Goal: Task Accomplishment & Management: Manage account settings

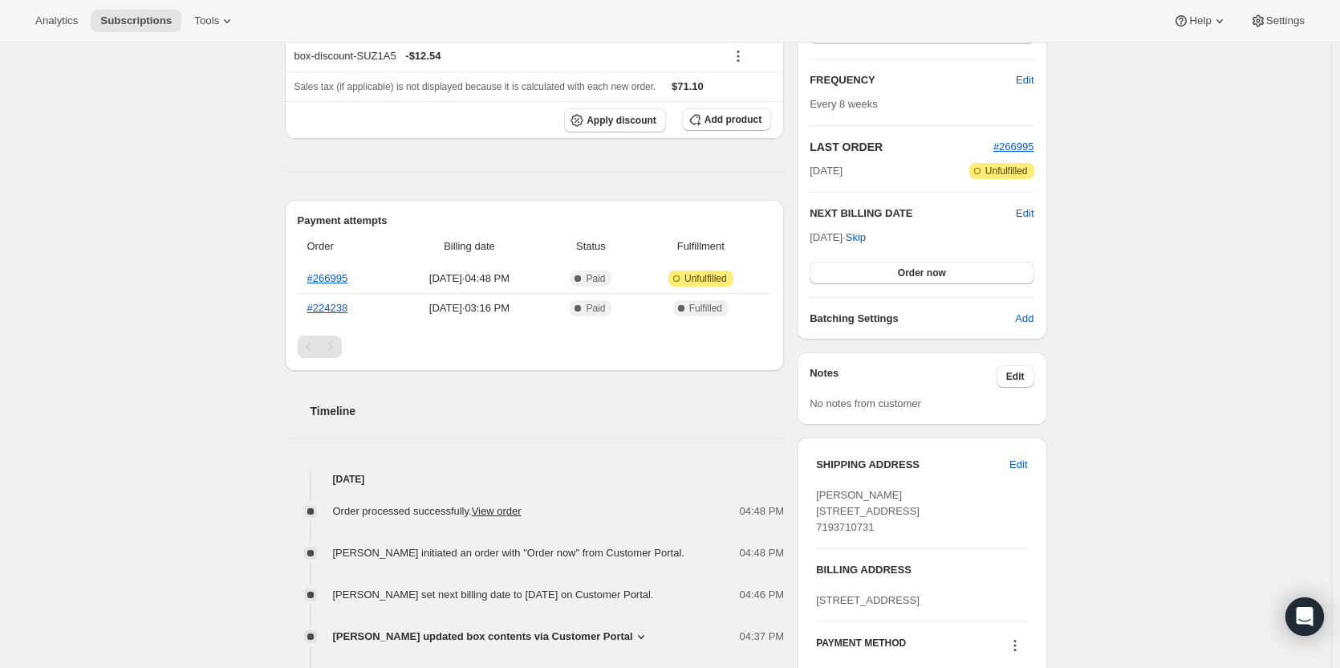
scroll to position [229, 0]
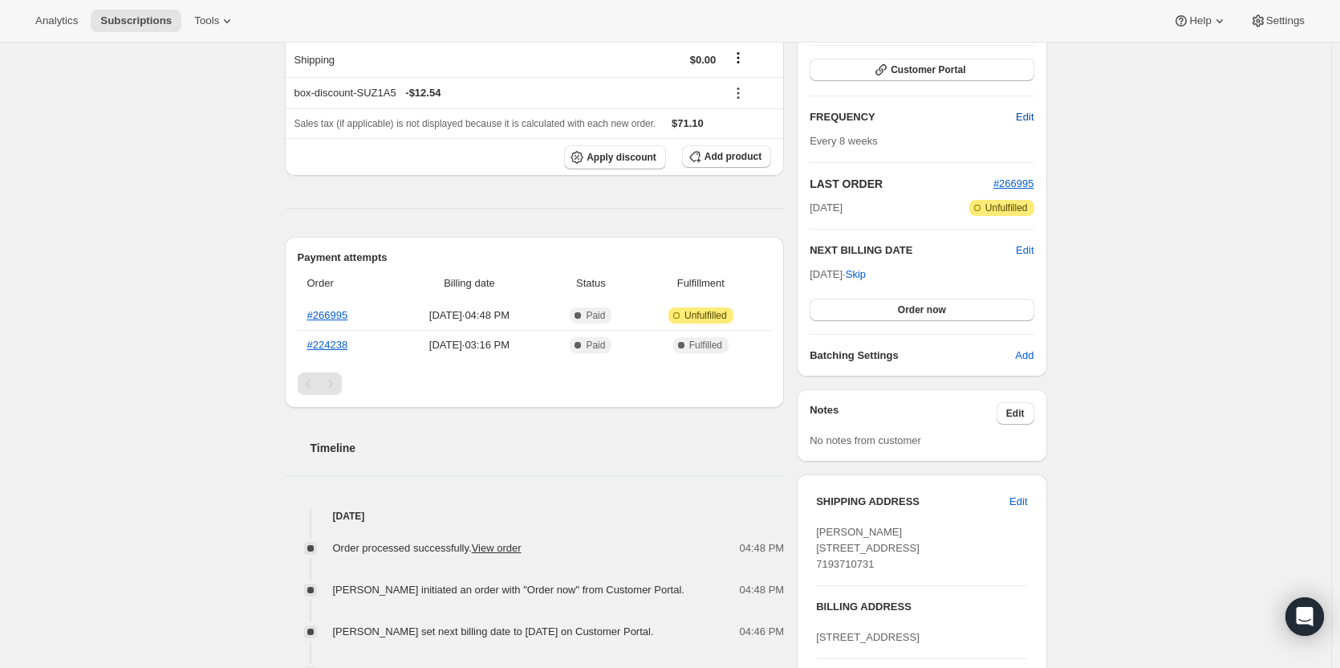
click at [1031, 116] on span "Edit" at bounding box center [1025, 117] width 18 height 16
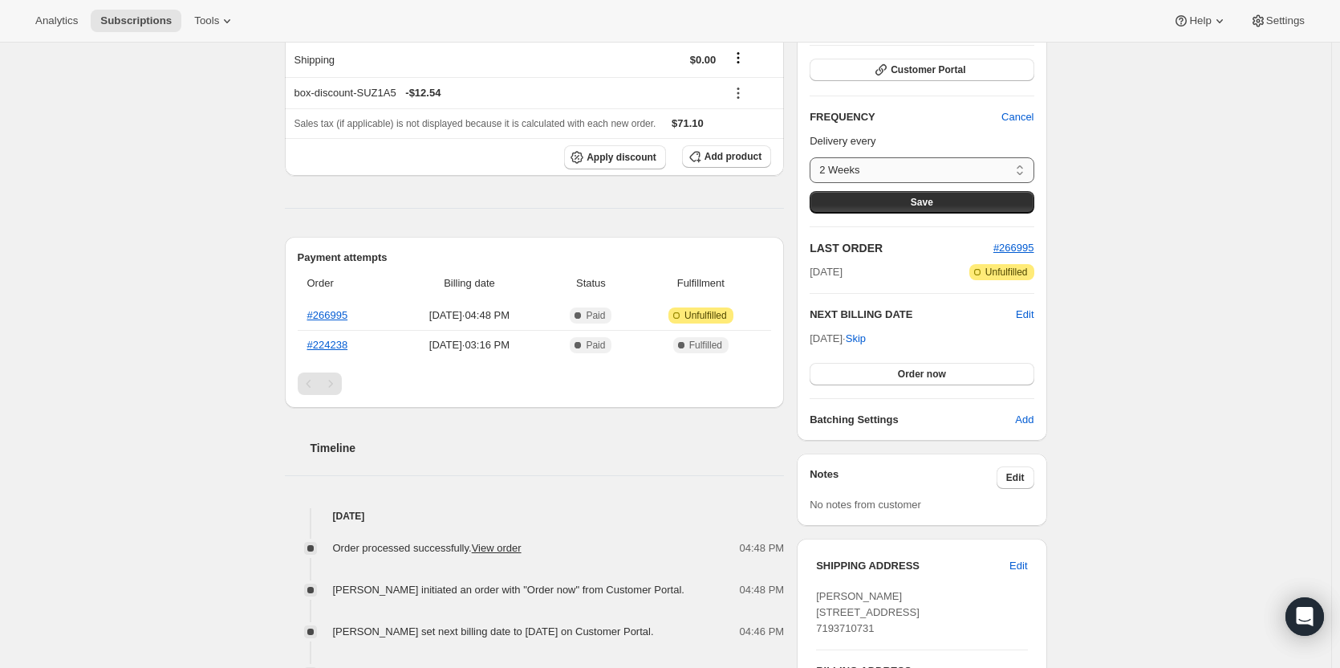
click at [916, 177] on select "2 Weeks 4 Weeks 6 Weeks 8 Weeks Custom..." at bounding box center [922, 170] width 224 height 26
select select "custom"
click at [814, 157] on select "2 Weeks 4 Weeks 6 Weeks 8 Weeks Custom..." at bounding box center [922, 170] width 224 height 26
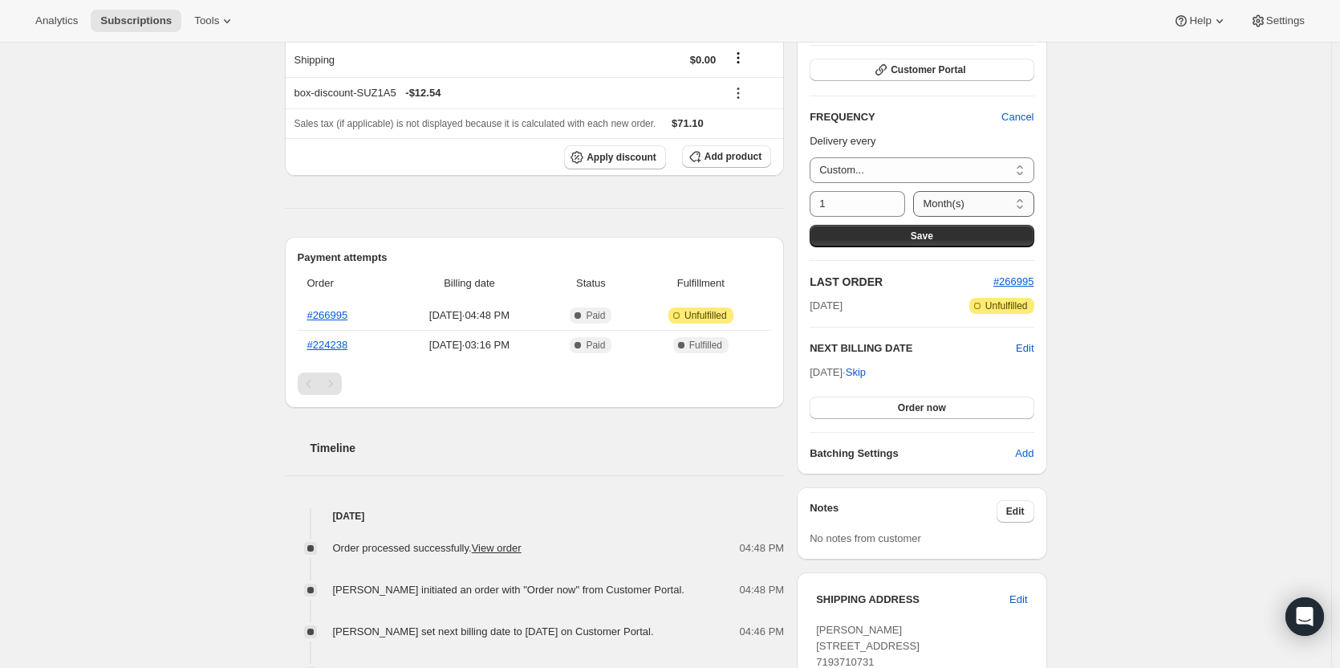
click at [961, 195] on select "Day(s) Week(s) Month(s) Year(s)" at bounding box center [973, 204] width 120 height 26
select select "WEEK"
click at [913, 191] on select "Day(s) Week(s) Month(s) Year(s)" at bounding box center [973, 204] width 120 height 26
click at [885, 209] on icon at bounding box center [893, 209] width 16 height 16
type input "12"
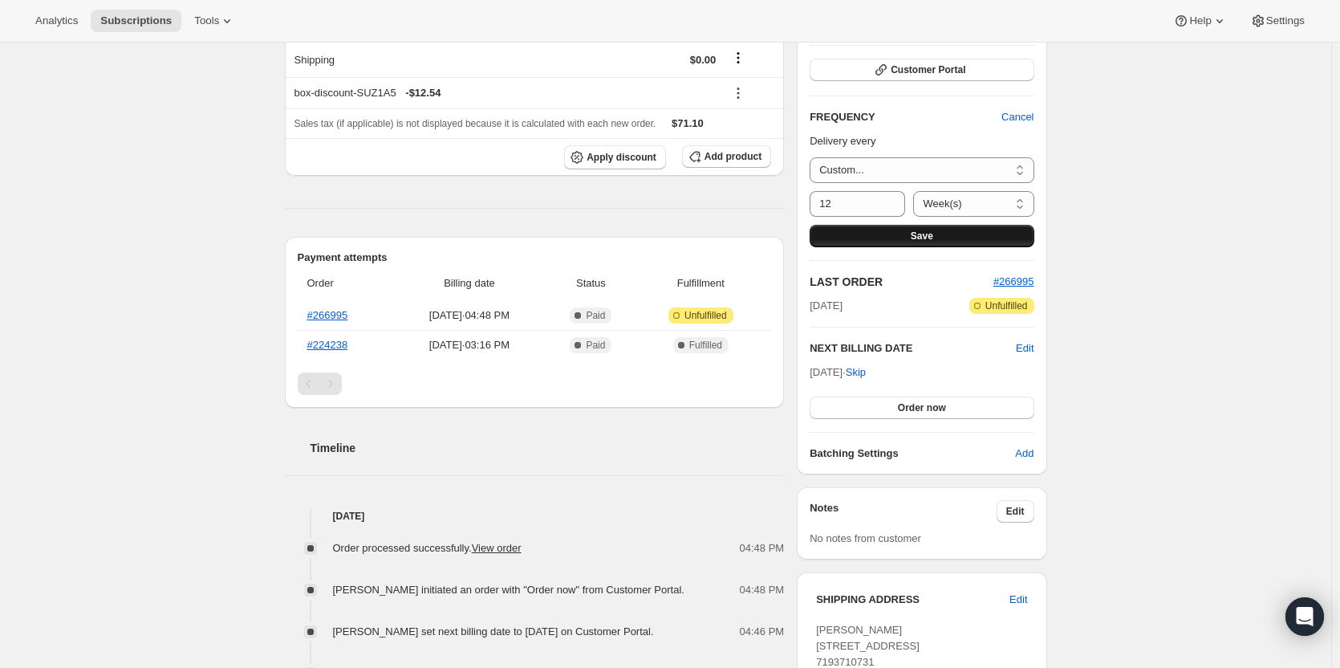
click at [963, 233] on button "Save" at bounding box center [922, 236] width 224 height 22
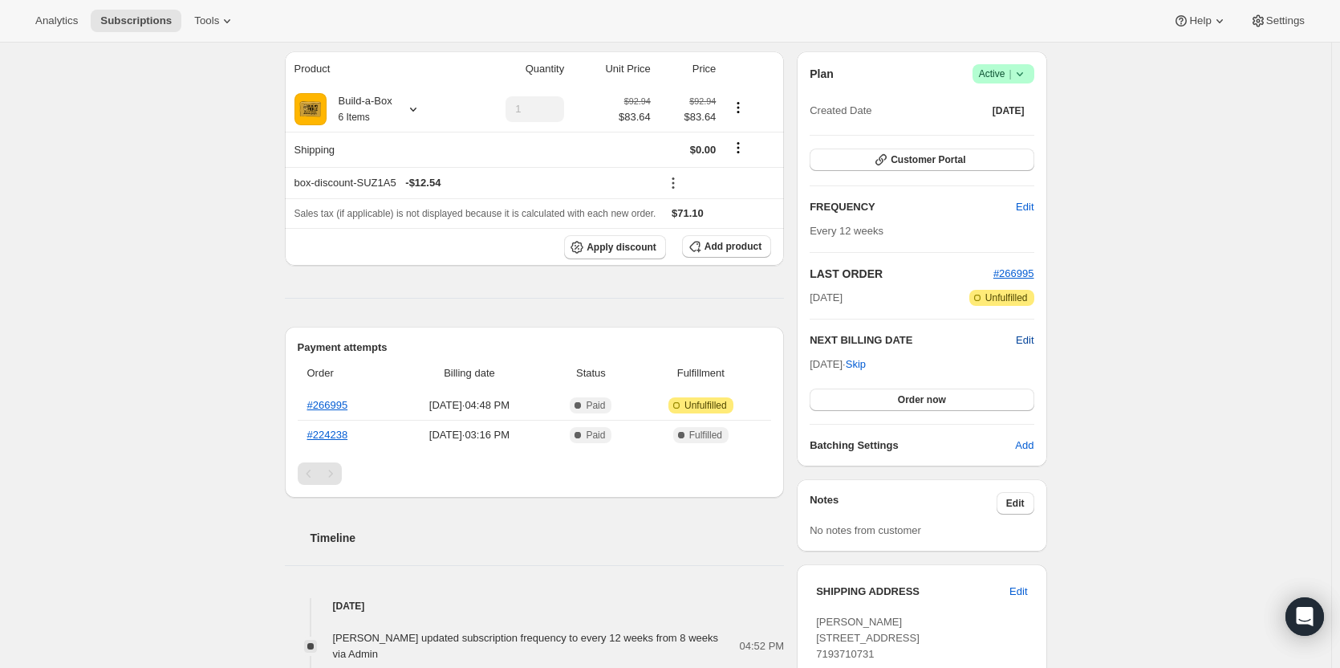
click at [1032, 345] on span "Edit" at bounding box center [1025, 340] width 18 height 16
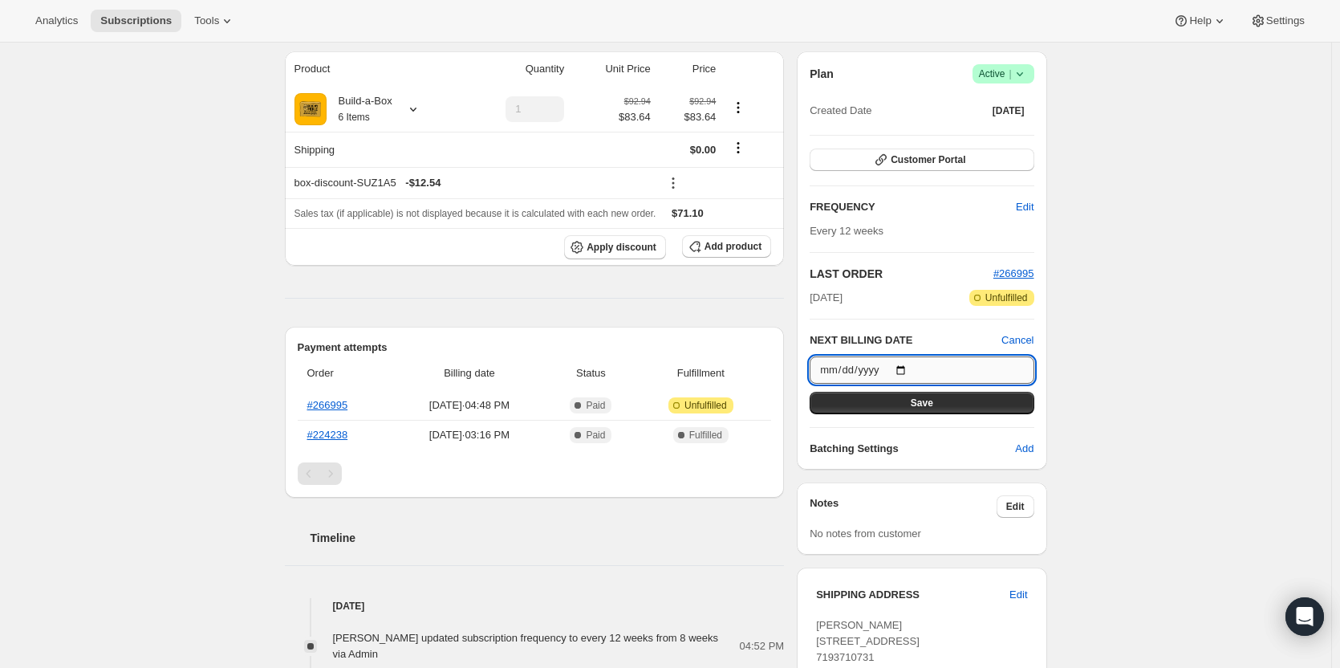
click at [903, 365] on input "[DATE]" at bounding box center [922, 369] width 224 height 27
type input "[DATE]"
click at [933, 407] on span "Save" at bounding box center [922, 402] width 22 height 13
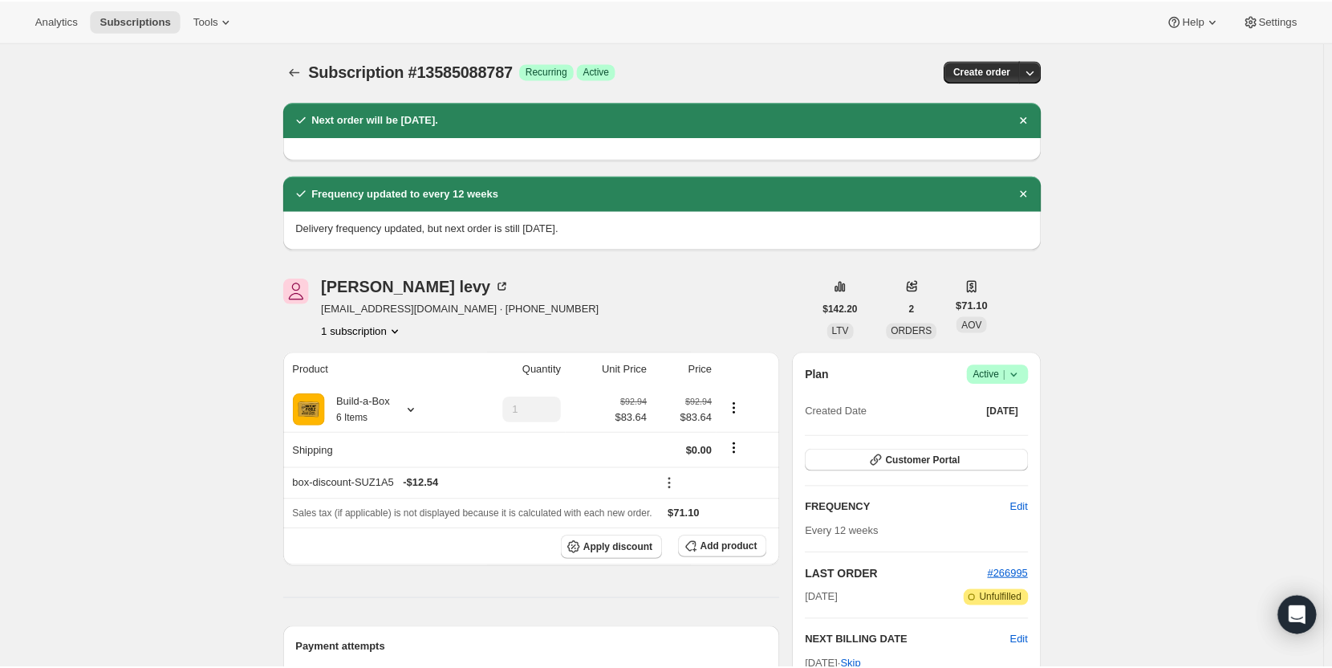
scroll to position [0, 0]
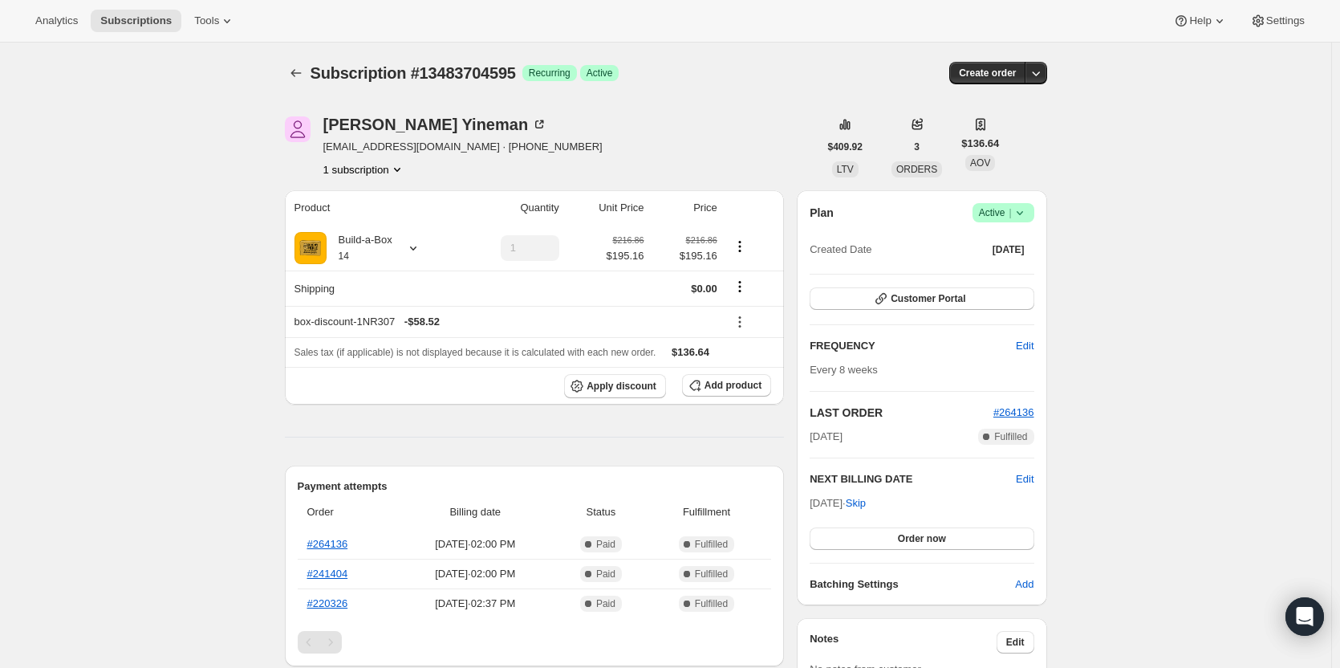
click at [1033, 207] on span "Success Active |" at bounding box center [1004, 212] width 62 height 19
click at [1026, 266] on span "Cancel subscription" at bounding box center [1008, 272] width 91 height 12
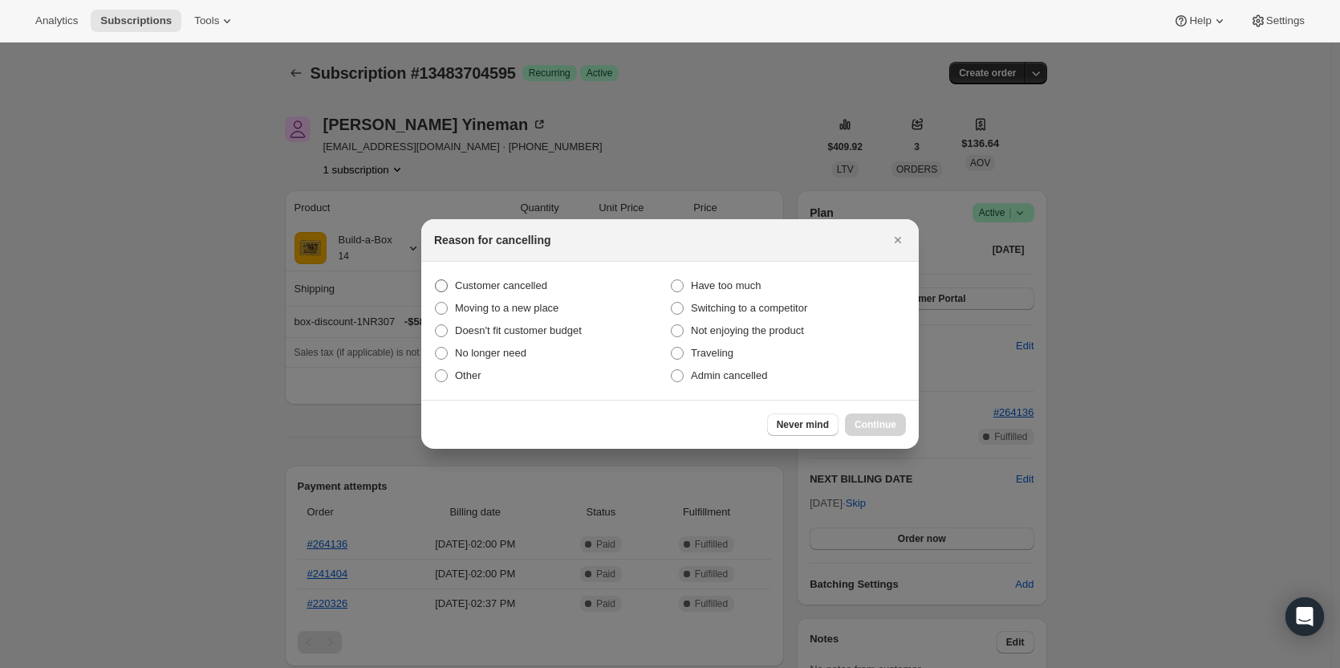
click at [522, 287] on span "Customer cancelled" at bounding box center [501, 285] width 92 height 12
click at [436, 280] on input "Customer cancelled" at bounding box center [435, 279] width 1 height 1
radio input "true"
click at [868, 435] on button "Continue" at bounding box center [875, 424] width 61 height 22
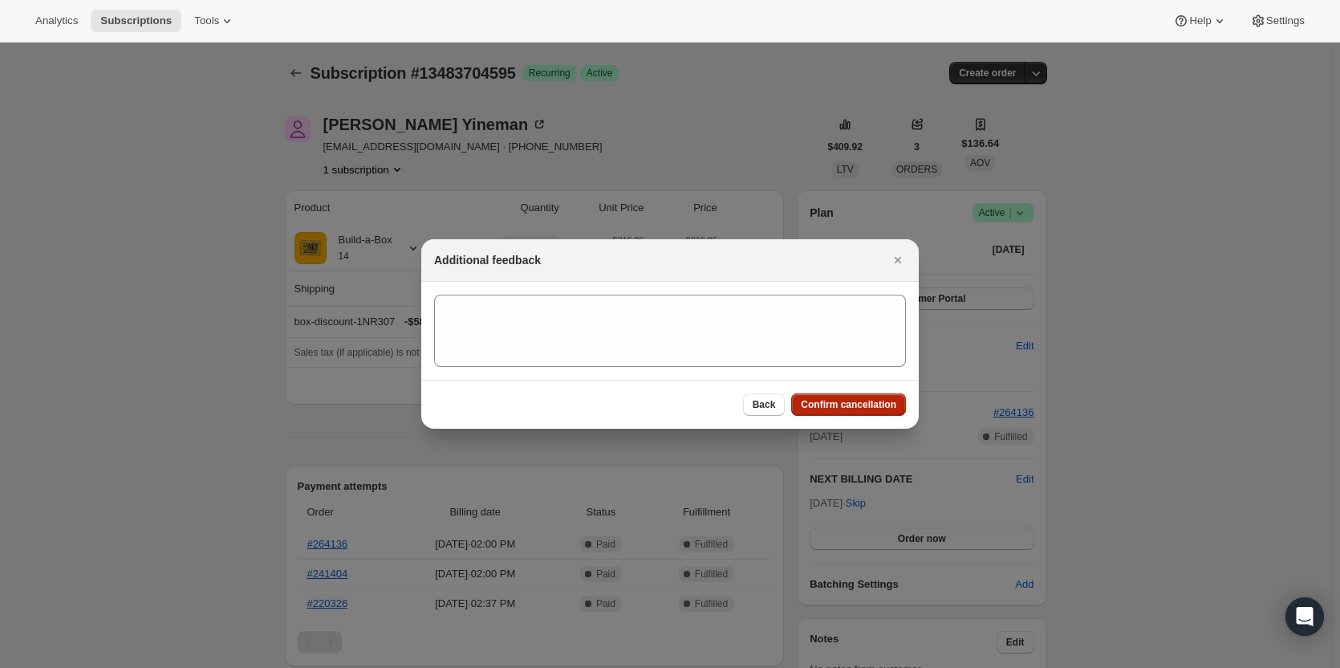
click at [864, 408] on span "Confirm cancellation" at bounding box center [849, 404] width 96 height 13
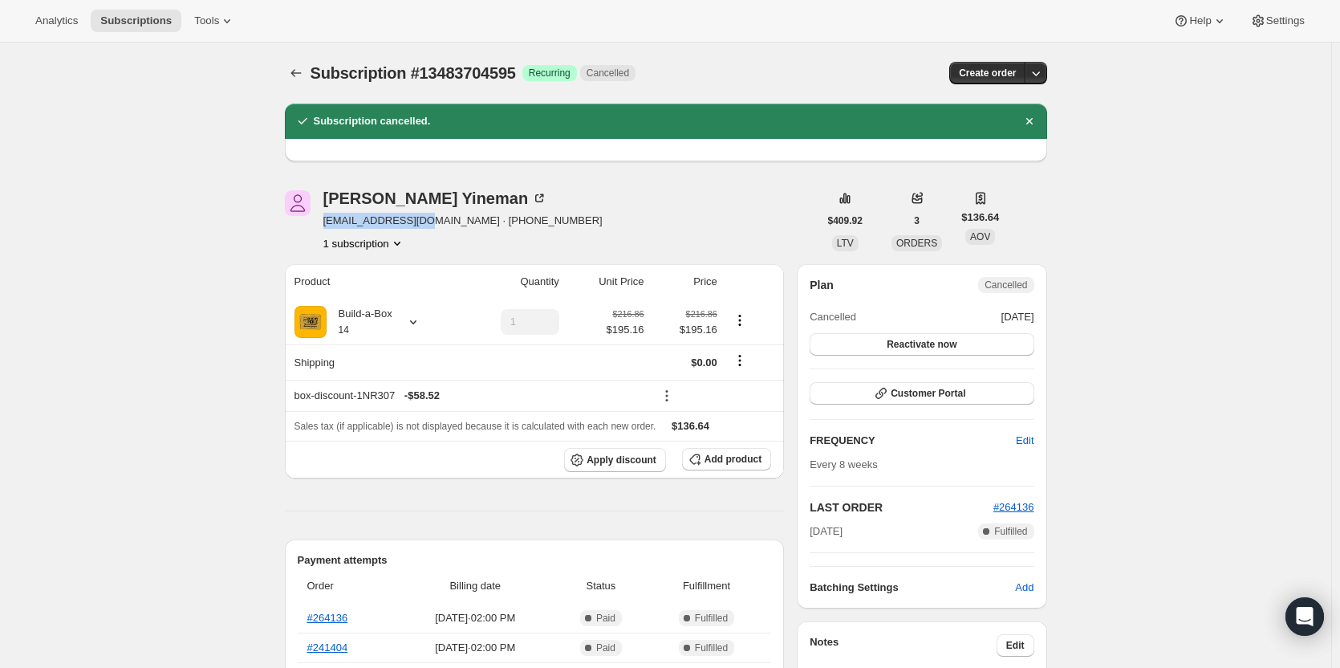
drag, startPoint x: 425, startPoint y: 224, endPoint x: 325, endPoint y: 222, distance: 100.3
click at [325, 222] on div "Kenneth Yineman kcyineman@mail.com · +19522508976 1 subscription" at bounding box center [552, 220] width 534 height 61
copy span "kcyineman@mail.com"
